Goal: Navigation & Orientation: Find specific page/section

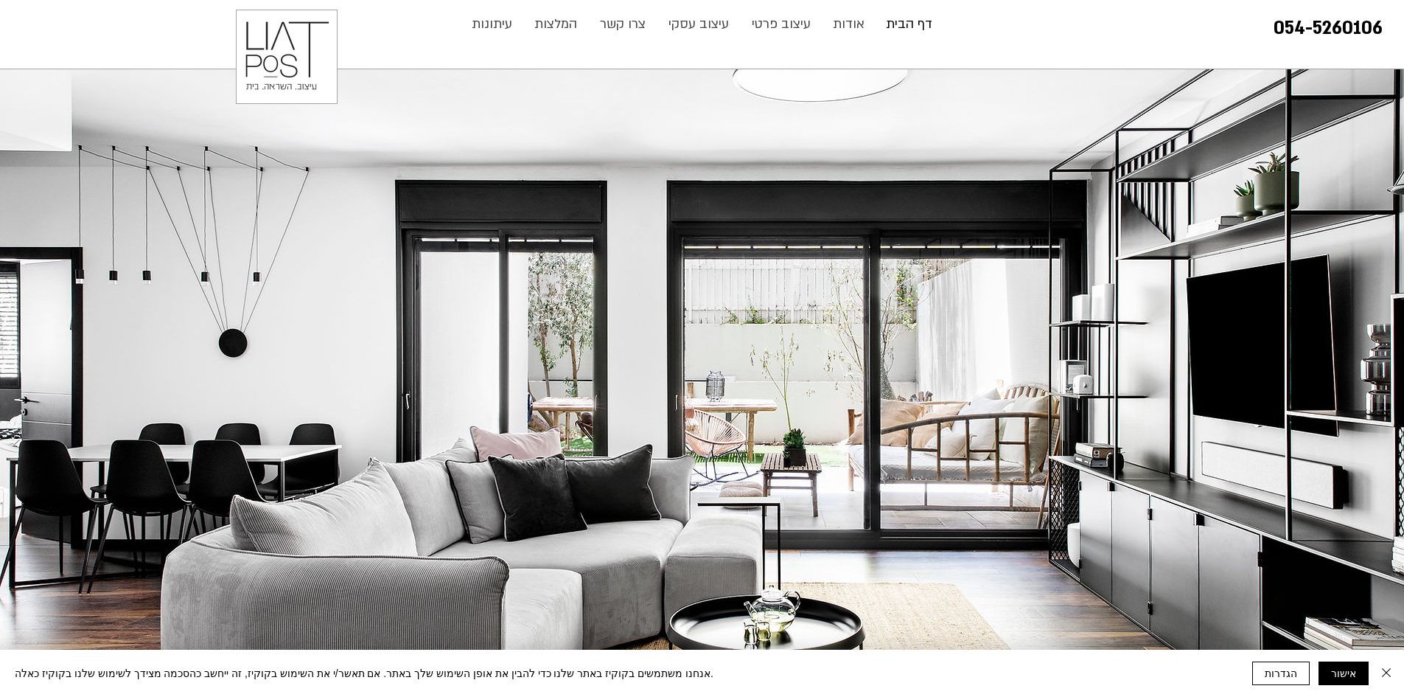
click at [905, 22] on p "דף הבית" at bounding box center [909, 24] width 61 height 29
click at [856, 24] on p "אודות" at bounding box center [849, 24] width 46 height 29
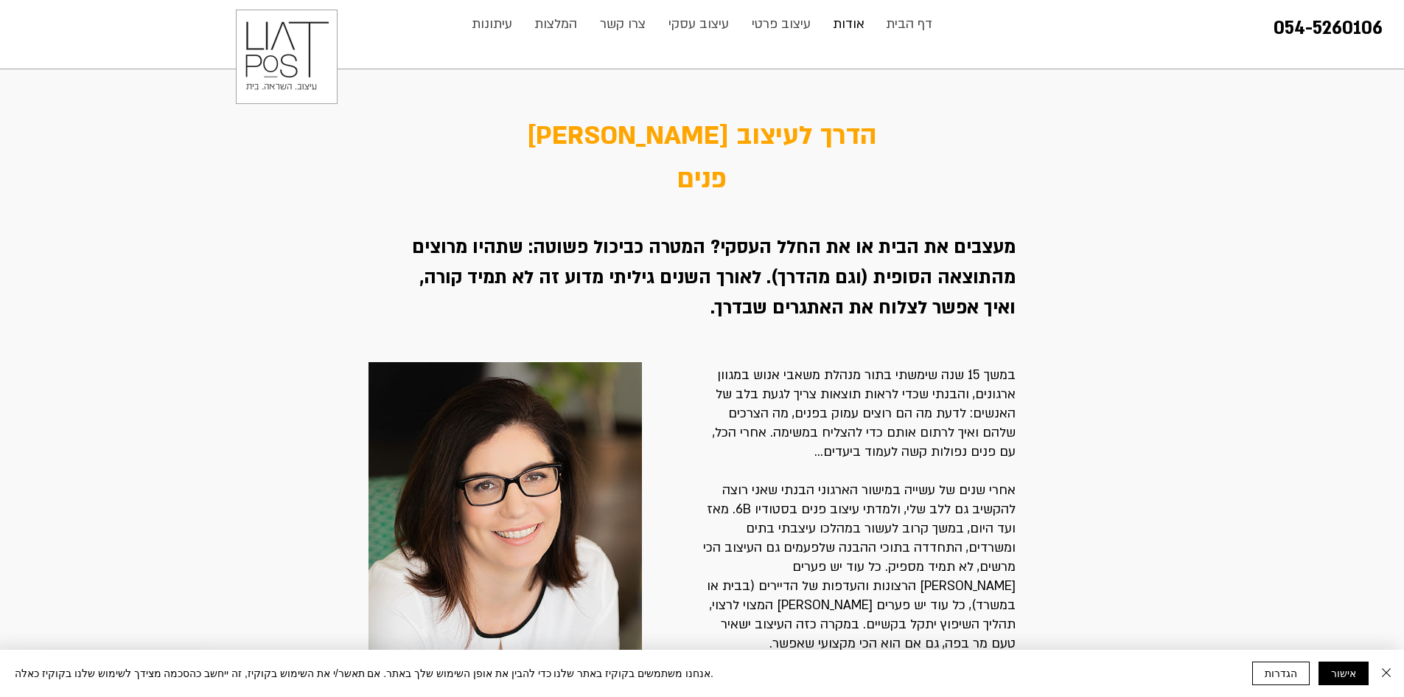
click at [855, 25] on p "אודות" at bounding box center [849, 24] width 46 height 29
click at [694, 18] on p "עיצוב עסקי" at bounding box center [698, 24] width 75 height 29
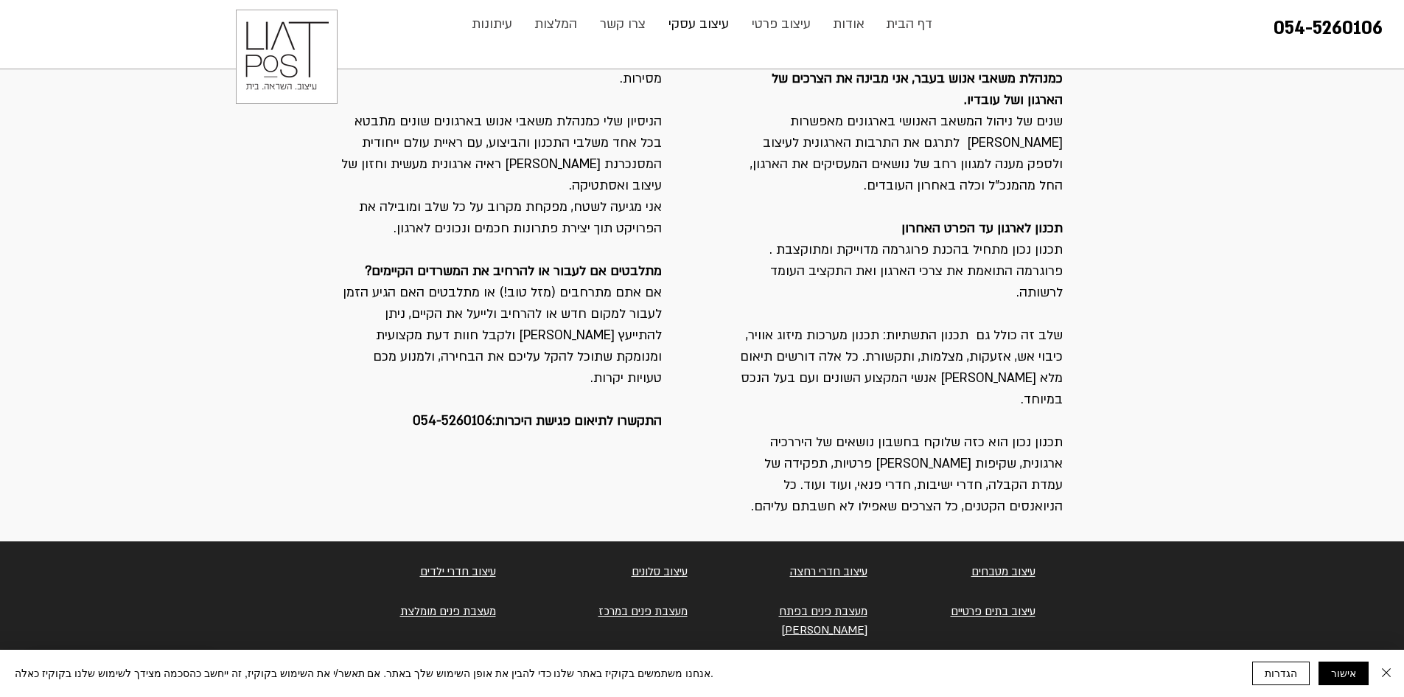
scroll to position [1585, 0]
